Goal: Information Seeking & Learning: Understand process/instructions

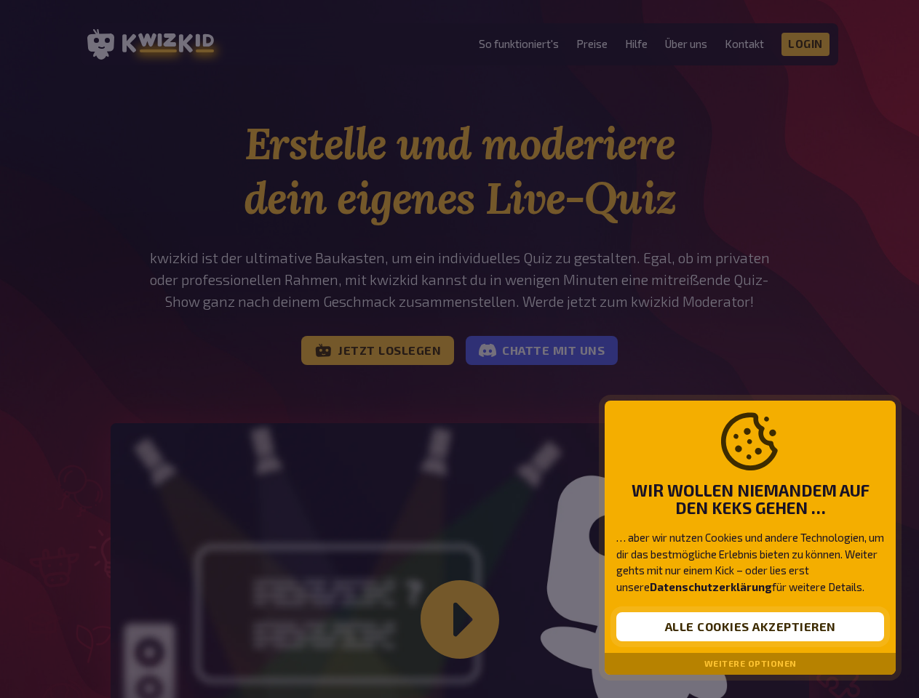
click at [750, 627] on button "Alle Cookies akzeptieren" at bounding box center [750, 626] width 268 height 29
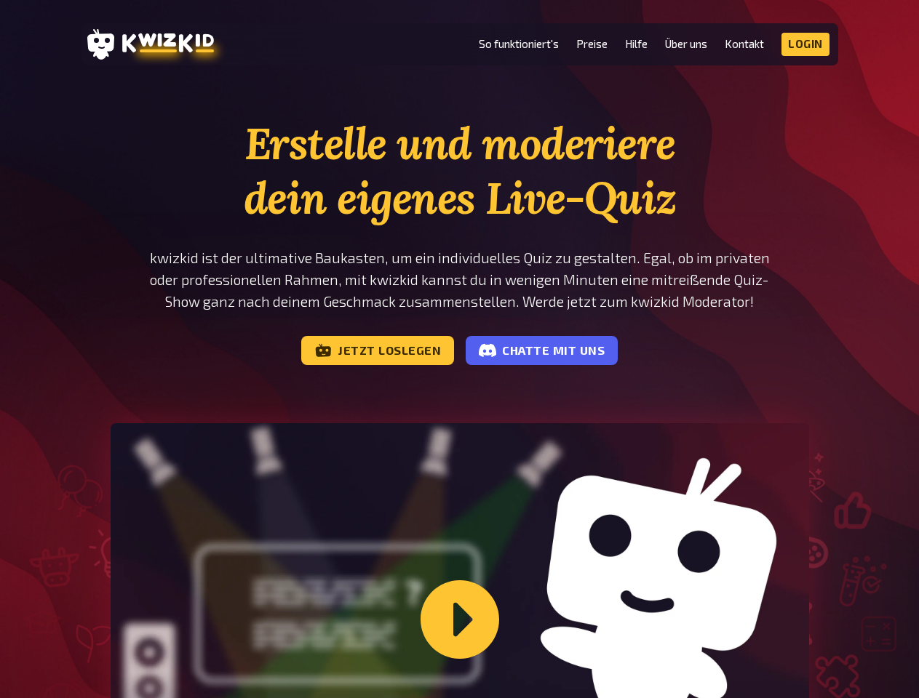
click at [750, 664] on div "Wie funktioniert kwizkid?" at bounding box center [460, 619] width 698 height 393
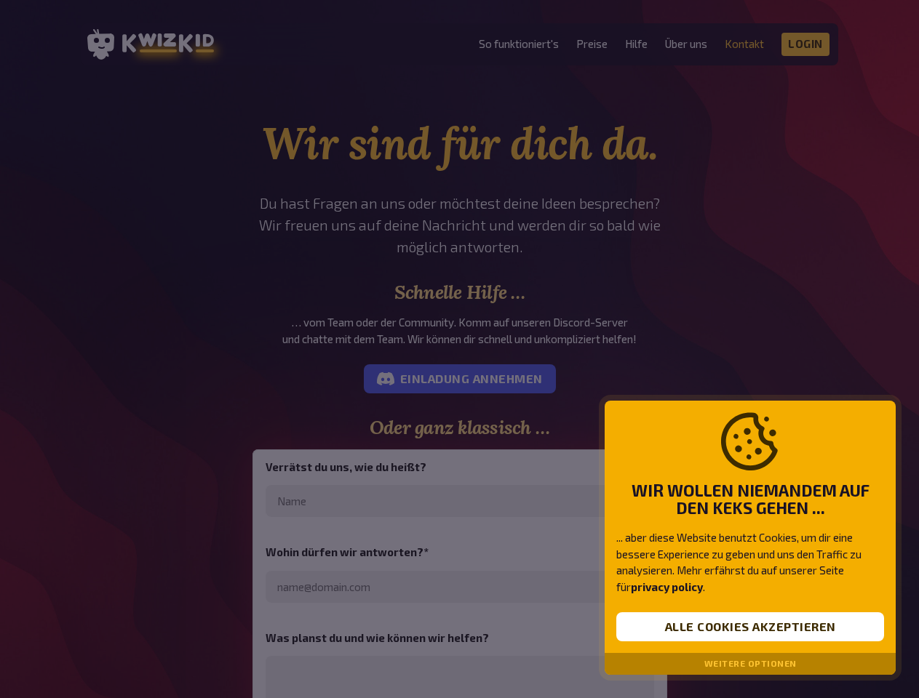
click at [459, 349] on div at bounding box center [459, 349] width 919 height 698
click at [750, 627] on button "Alle Cookies akzeptieren" at bounding box center [750, 626] width 268 height 29
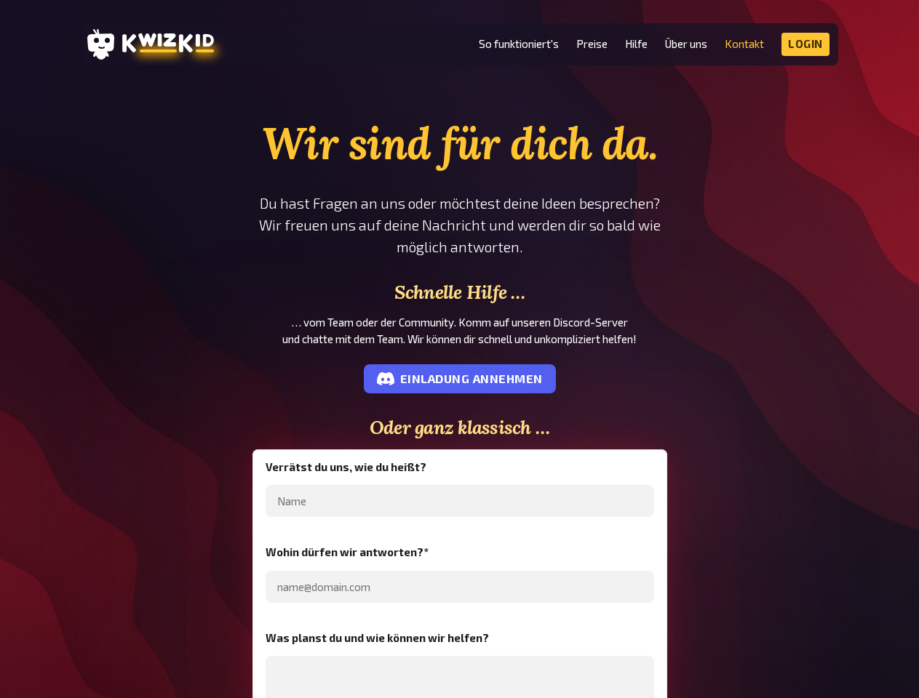
click at [750, 664] on main "Wir sind für dich da. Du hast Fragen an uns oder möchtest deine Ideen bespreche…" at bounding box center [459, 551] width 919 height 871
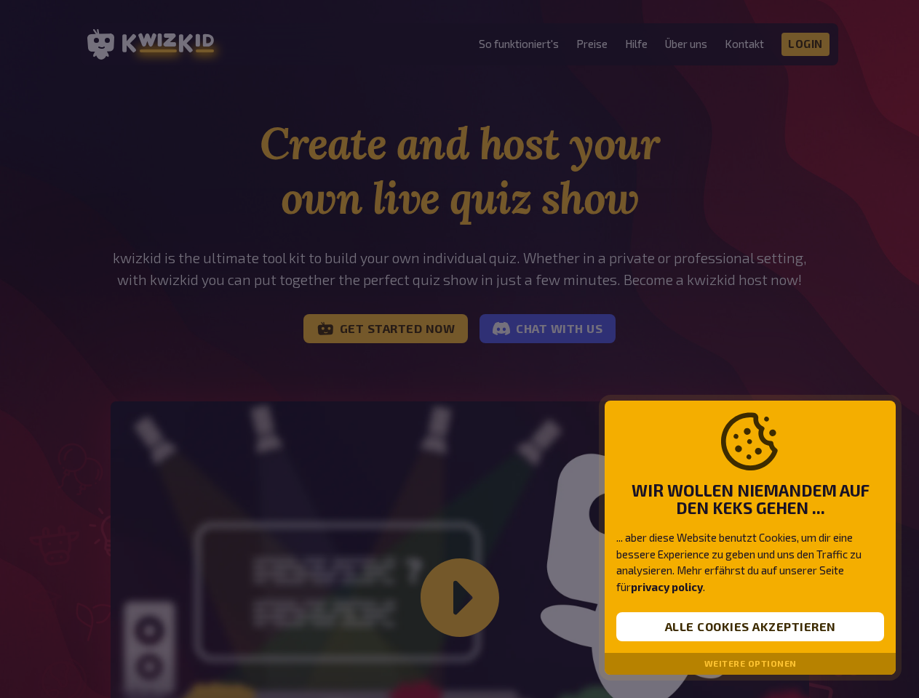
click at [459, 349] on div at bounding box center [459, 349] width 919 height 698
click at [750, 627] on button "Alle Cookies akzeptieren" at bounding box center [750, 626] width 268 height 29
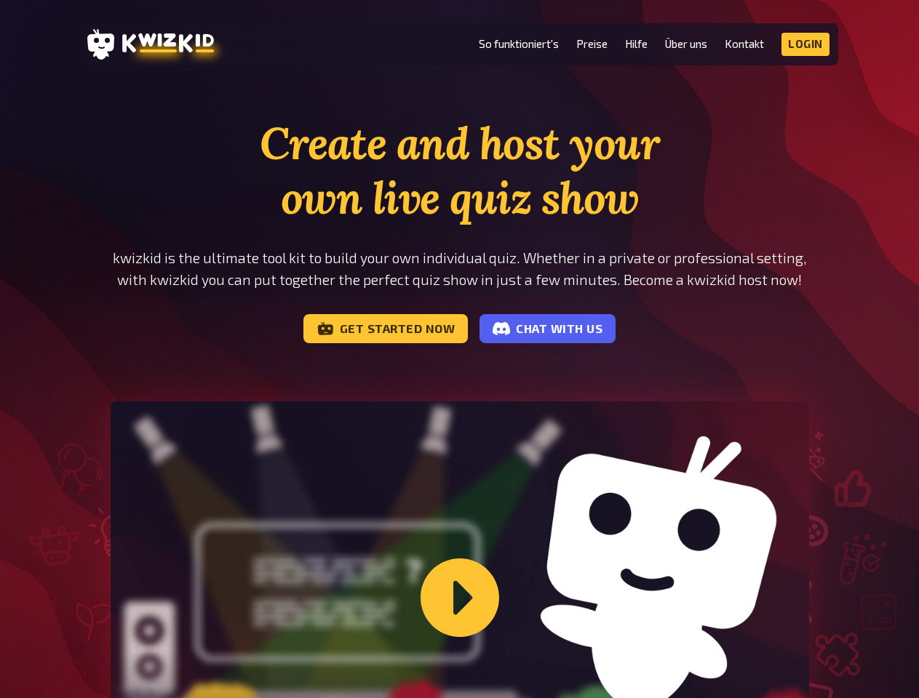
click at [750, 664] on div "Let me show you how kwizkid works" at bounding box center [460, 597] width 698 height 393
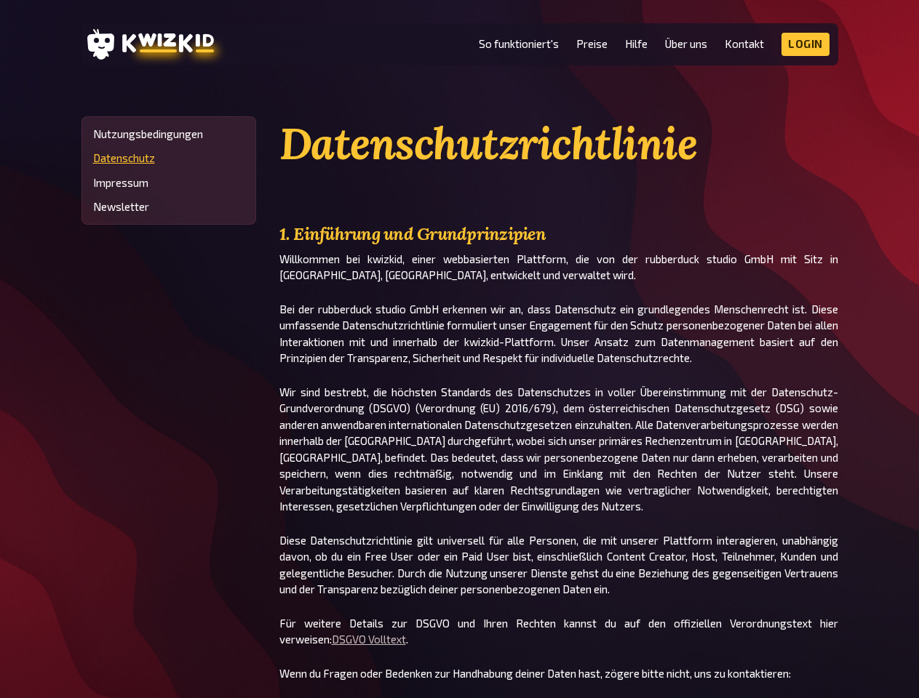
click at [459, 349] on p "Bei der rubberduck studio GmbH erkennen wir an, dass Datenschutz ein grundlegen…" at bounding box center [558, 333] width 559 height 65
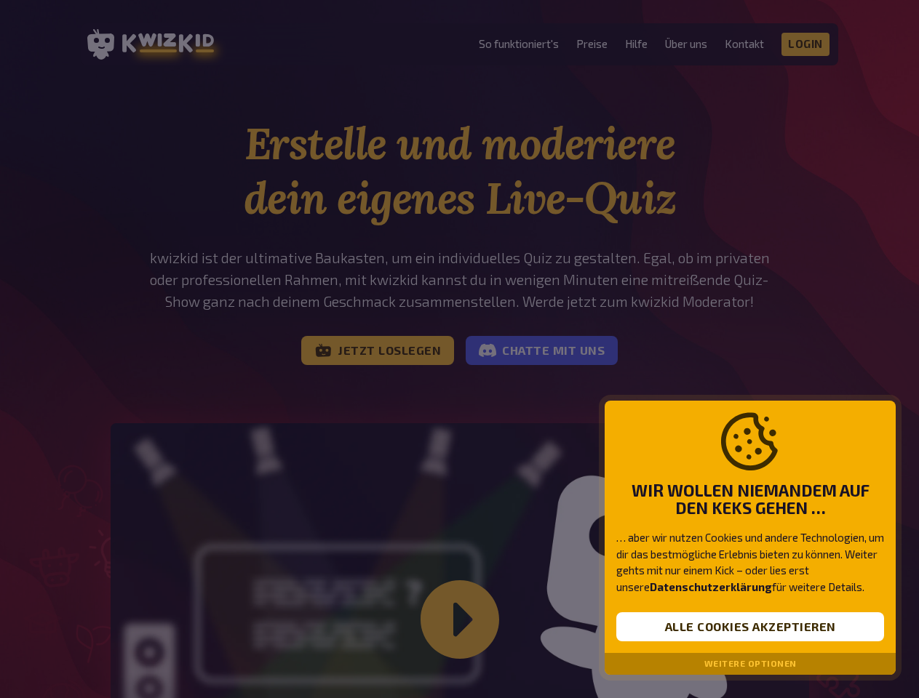
click at [459, 349] on div at bounding box center [459, 349] width 919 height 698
click at [750, 627] on button "Alle Cookies akzeptieren" at bounding box center [750, 626] width 268 height 29
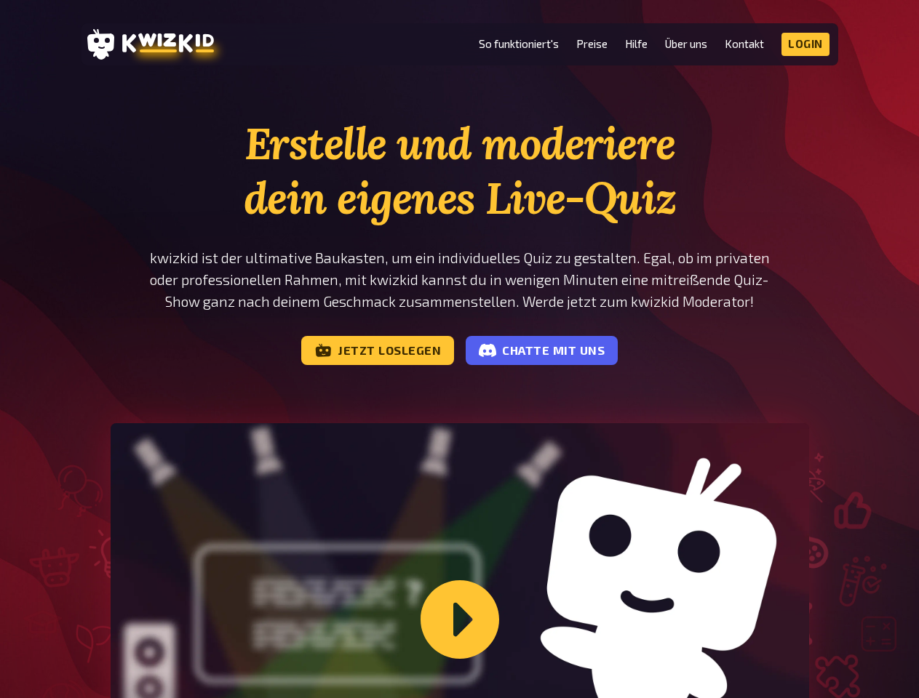
click at [750, 664] on div "Wie funktioniert kwizkid?" at bounding box center [460, 619] width 698 height 393
